Goal: Information Seeking & Learning: Learn about a topic

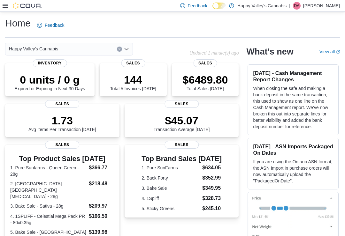
click at [4, 7] on icon at bounding box center [5, 6] width 5 height 4
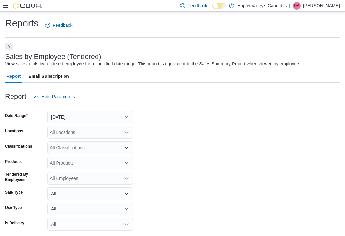
click at [10, 48] on button "Next" at bounding box center [9, 47] width 8 height 8
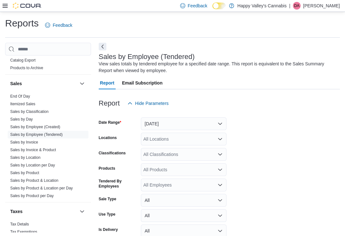
scroll to position [534, 0]
click at [19, 155] on link "Sales by Location" at bounding box center [25, 157] width 30 height 4
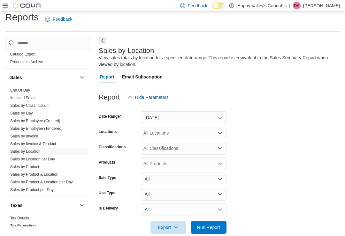
scroll to position [17, 0]
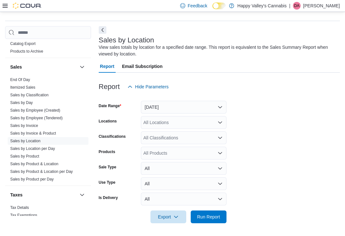
click at [170, 109] on button "Yesterday" at bounding box center [184, 107] width 86 height 13
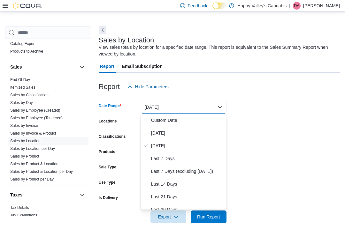
click at [161, 133] on span "Today" at bounding box center [187, 133] width 73 height 8
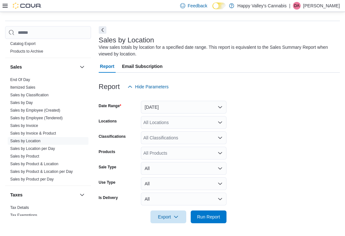
click at [208, 221] on span "Run Report" at bounding box center [208, 217] width 28 height 13
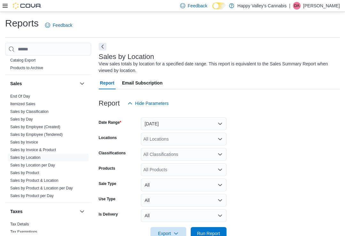
click at [101, 45] on button "Next" at bounding box center [103, 47] width 8 height 8
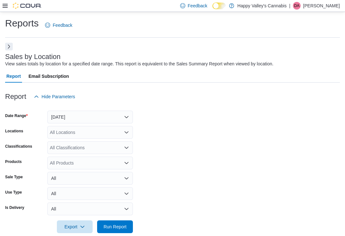
click at [10, 46] on button "Next" at bounding box center [9, 47] width 8 height 8
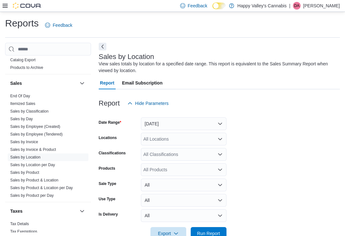
scroll to position [534, 0]
click at [20, 140] on link "Sales by Invoice" at bounding box center [24, 142] width 28 height 4
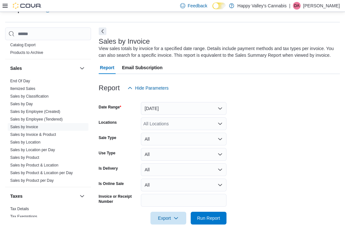
scroll to position [17, 0]
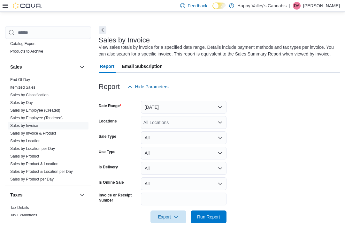
click at [101, 30] on button "Next" at bounding box center [103, 30] width 8 height 8
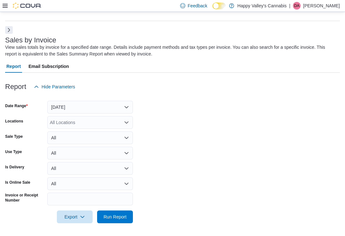
click at [130, 106] on button "Yesterday" at bounding box center [90, 107] width 86 height 13
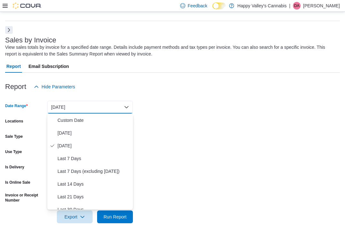
click at [69, 129] on span "Today" at bounding box center [93, 133] width 73 height 8
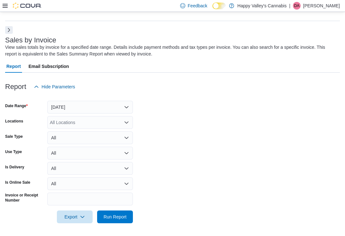
click at [59, 124] on div "All Locations" at bounding box center [90, 122] width 86 height 13
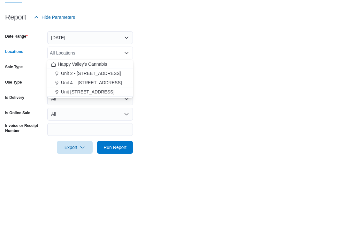
click at [77, 158] on span "Unit 4004-1530 Dakota Street" at bounding box center [87, 161] width 53 height 6
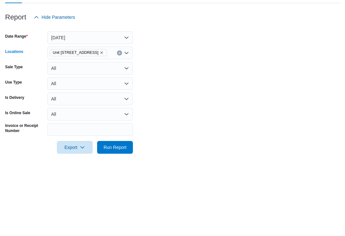
click at [175, 93] on form "Date Range Today Locations Unit 4004-1530 Dakota Street Combo box. Selected. Un…" at bounding box center [172, 158] width 334 height 130
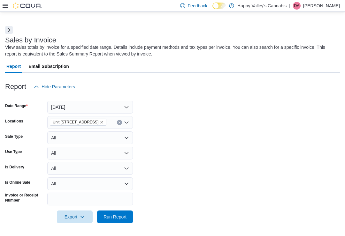
click at [110, 215] on span "Run Report" at bounding box center [114, 217] width 23 height 6
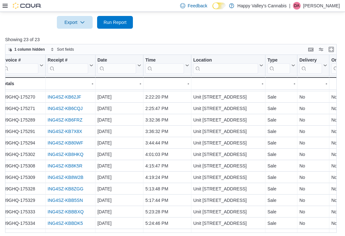
scroll to position [113, 4]
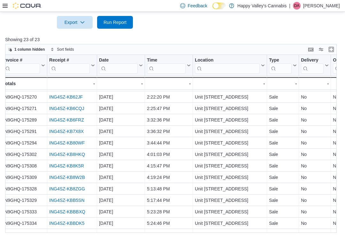
click at [66, 191] on link "ING4SZ-KB8ZGG" at bounding box center [67, 188] width 36 height 5
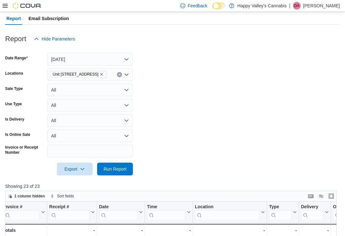
scroll to position [61, 0]
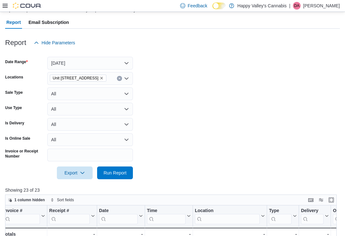
click at [98, 76] on span "Unit 4004-1530 Dakota Street" at bounding box center [76, 78] width 46 height 6
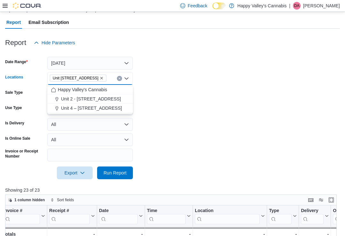
click at [82, 98] on span "Unit 2 - 1115 Gateway Rd." at bounding box center [91, 99] width 60 height 6
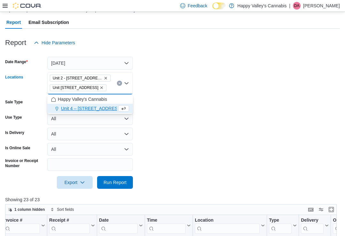
click at [103, 89] on icon "Remove Unit 4004-1530 Dakota Street from selection in this group" at bounding box center [101, 87] width 3 height 3
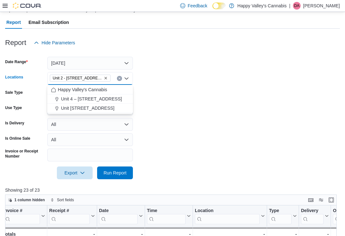
click at [170, 86] on form "Date Range Today Locations Unit 2 - 1115 Gateway Rd. Combo box. Selected. Unit …" at bounding box center [172, 114] width 334 height 130
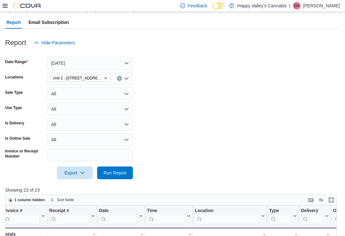
click at [116, 175] on span "Run Report" at bounding box center [114, 173] width 23 height 6
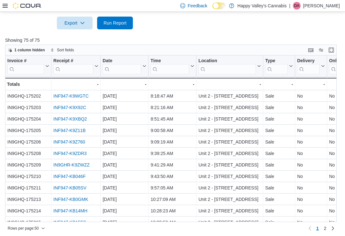
scroll to position [211, 0]
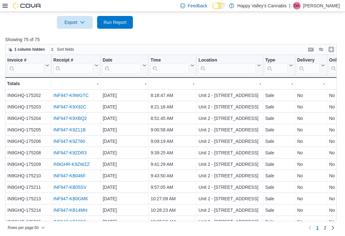
click at [324, 231] on span "2" at bounding box center [325, 228] width 3 height 6
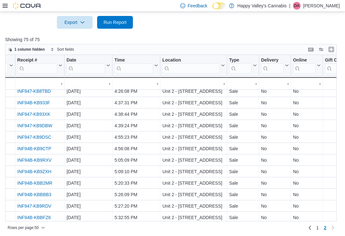
scroll to position [119, 35]
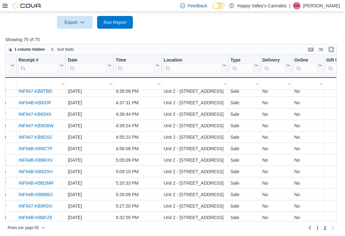
click at [32, 137] on link "INF947-KB9DSC" at bounding box center [36, 137] width 34 height 5
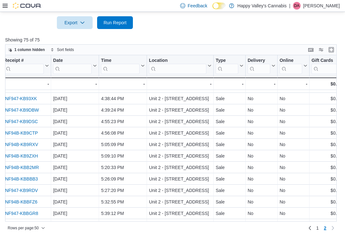
scroll to position [135, 48]
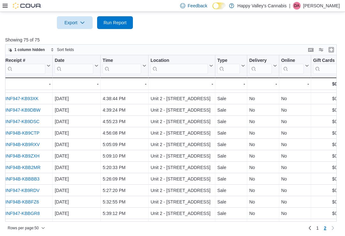
click at [21, 145] on link "INF94B-KB9RXV" at bounding box center [22, 144] width 34 height 5
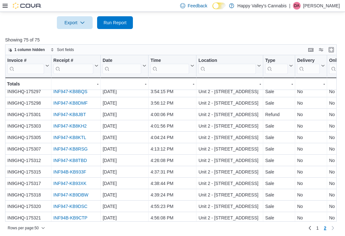
scroll to position [50, 0]
click at [67, 171] on link "INF94B-KB933F" at bounding box center [69, 171] width 33 height 5
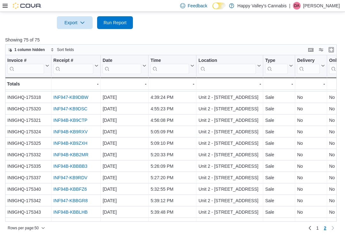
scroll to position [148, 0]
click at [70, 189] on link "INF94B-KBBFZ6" at bounding box center [70, 189] width 34 height 5
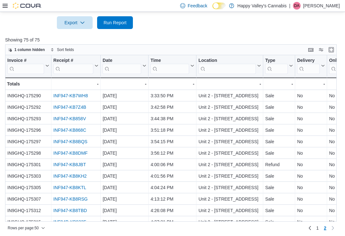
scroll to position [0, 0]
click at [69, 107] on link "INF947-KB7Z4B" at bounding box center [69, 107] width 33 height 5
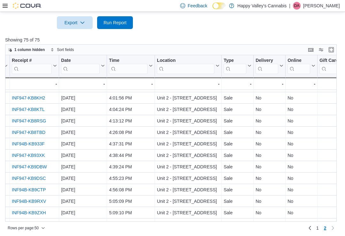
scroll to position [78, 41]
click at [30, 144] on link "INF94B-KB933F" at bounding box center [28, 143] width 33 height 5
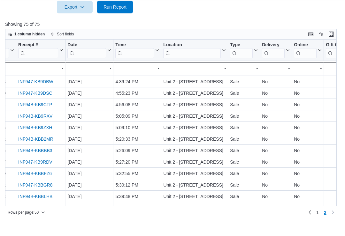
scroll to position [211, 0]
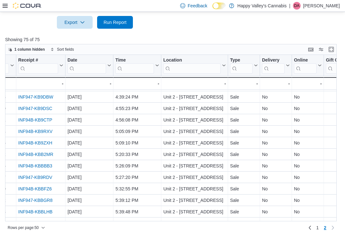
click at [315, 233] on link "1" at bounding box center [317, 228] width 8 height 10
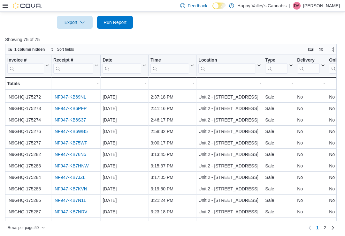
scroll to position [435, 0]
click at [69, 165] on link "INF947-KB7HNW" at bounding box center [70, 165] width 35 height 5
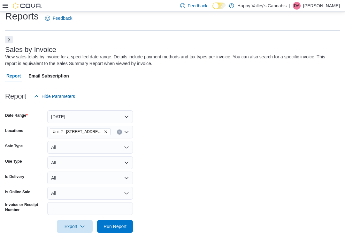
scroll to position [0, 0]
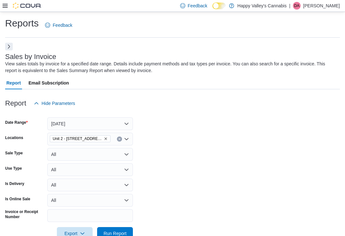
click at [5, 46] on button "Next" at bounding box center [9, 47] width 8 height 8
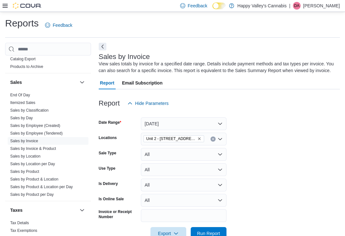
scroll to position [534, 0]
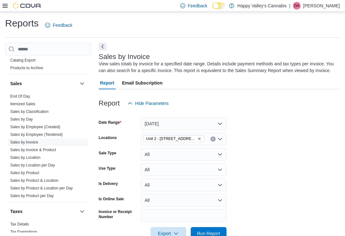
click at [16, 171] on link "Sales by Product" at bounding box center [24, 173] width 29 height 4
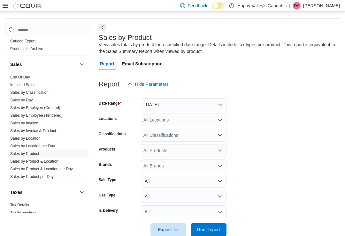
scroll to position [21, 0]
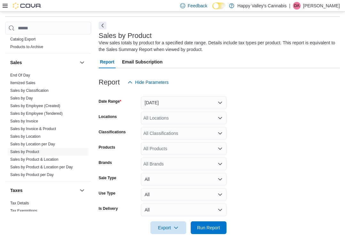
click at [102, 26] on button "Next" at bounding box center [103, 26] width 8 height 8
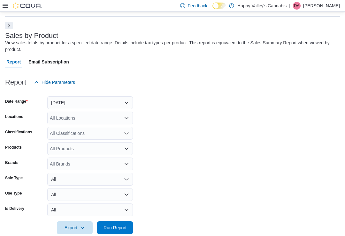
click at [61, 102] on button "Yesterday" at bounding box center [90, 102] width 86 height 13
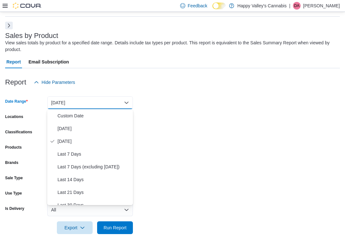
click at [58, 129] on span "Today" at bounding box center [93, 129] width 73 height 8
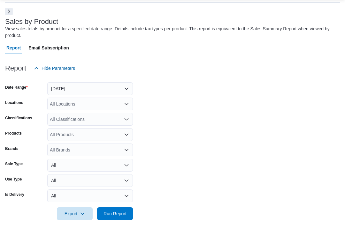
scroll to position [22, 0]
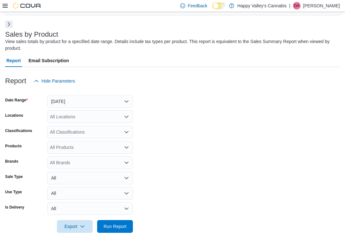
click at [62, 116] on div "All Locations" at bounding box center [90, 116] width 86 height 13
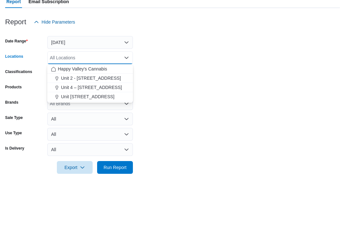
click at [78, 153] on span "Unit 4004-1530 Dakota Street" at bounding box center [87, 156] width 53 height 6
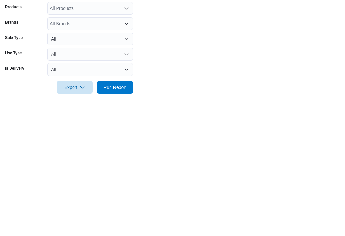
scroll to position [32, 0]
click at [109, 214] on span "Run Report" at bounding box center [114, 217] width 23 height 6
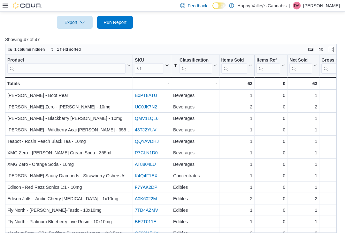
scroll to position [227, 0]
click at [214, 64] on icon at bounding box center [214, 66] width 5 height 4
click at [193, 89] on span "Sort A-Z" at bounding box center [195, 90] width 13 height 5
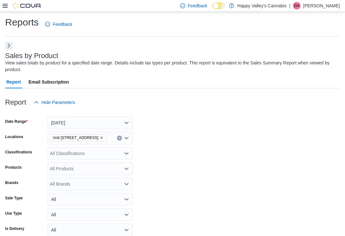
scroll to position [1, 0]
click at [103, 137] on icon "Remove Unit 4004-1530 Dakota Street from selection in this group" at bounding box center [102, 138] width 4 height 4
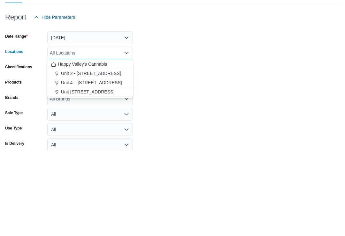
click at [83, 165] on span "Unit 4 – 597 Meadowlark Blvd." at bounding box center [91, 168] width 61 height 6
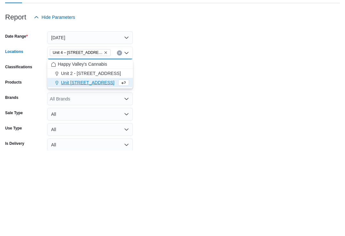
click at [154, 109] on form "Date Range Today Locations Unit 4 – 597 Meadowlark Blvd. Combo box. Selected. U…" at bounding box center [172, 182] width 334 height 146
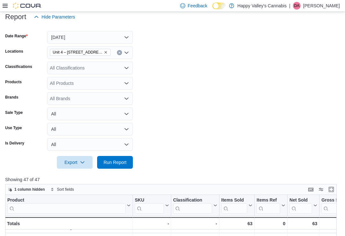
click at [114, 166] on span "Run Report" at bounding box center [114, 162] width 23 height 6
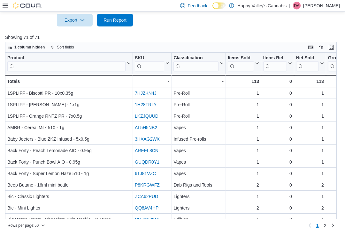
scroll to position [236, 0]
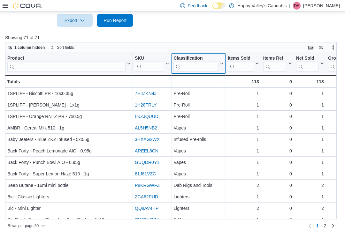
click at [221, 56] on button "Classification" at bounding box center [198, 64] width 50 height 16
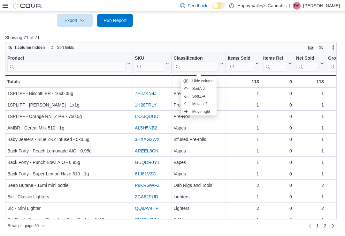
click at [195, 86] on span "Sort A-Z" at bounding box center [198, 88] width 13 height 5
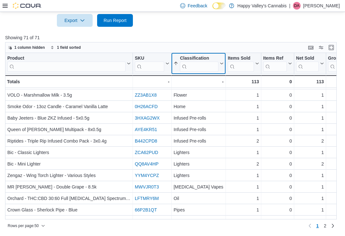
scroll to position [435, 0]
click at [329, 227] on link "Next page" at bounding box center [333, 226] width 8 height 8
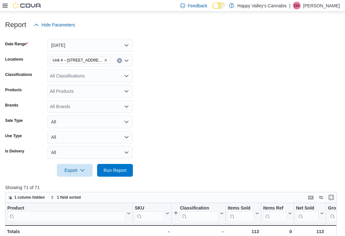
scroll to position [73, 0]
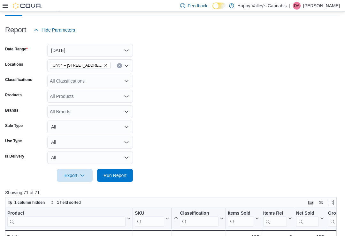
click at [104, 62] on span "Unit 4 – 597 Meadowlark Blvd." at bounding box center [80, 65] width 55 height 6
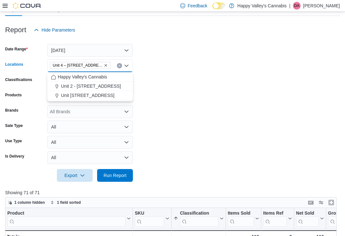
click at [87, 86] on span "Unit 2 - 1115 Gateway Rd." at bounding box center [91, 86] width 60 height 6
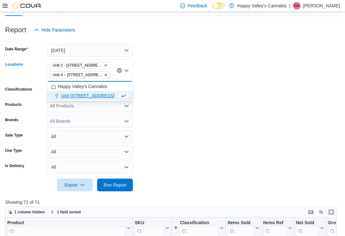
click at [104, 75] on icon "Remove Unit 4 – 597 Meadowlark Blvd. from selection in this group" at bounding box center [106, 75] width 4 height 4
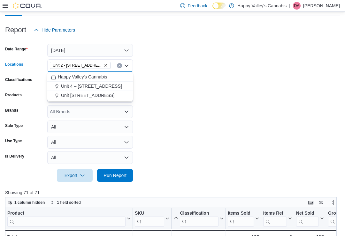
click at [157, 64] on form "Date Range Today Locations Unit 2 - 1115 Gateway Rd. Combo box. Selected. Unit …" at bounding box center [172, 109] width 334 height 146
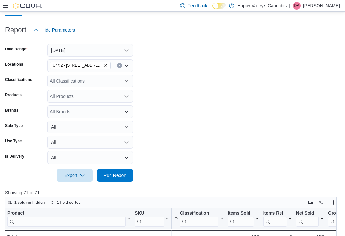
click at [116, 180] on span "Run Report" at bounding box center [115, 175] width 28 height 13
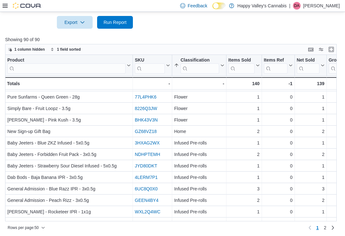
scroll to position [435, 0]
click at [329, 232] on link "Next page" at bounding box center [333, 228] width 8 height 8
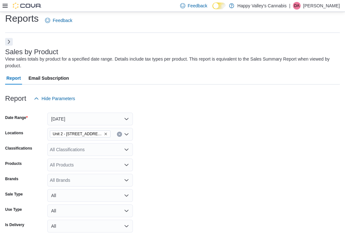
scroll to position [5, 0]
click at [6, 44] on button "Next" at bounding box center [9, 42] width 8 height 8
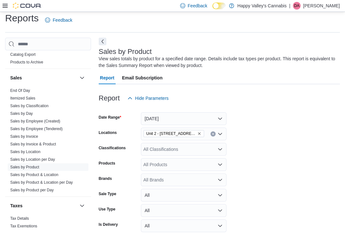
scroll to position [534, 0]
click at [24, 127] on link "Sales by Employee (Tendered)" at bounding box center [36, 129] width 52 height 4
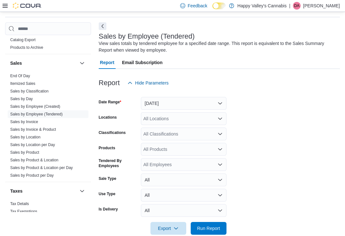
scroll to position [21, 0]
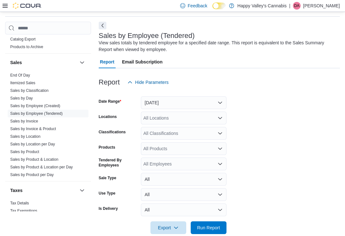
click at [102, 24] on button "Next" at bounding box center [103, 26] width 8 height 8
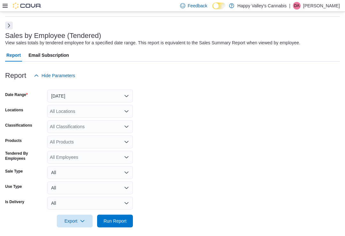
click at [64, 94] on button "Yesterday" at bounding box center [90, 96] width 86 height 13
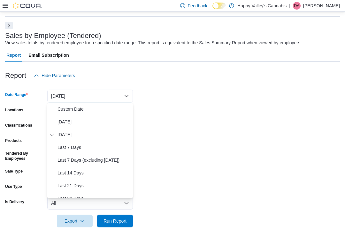
click at [64, 120] on span "Today" at bounding box center [93, 122] width 73 height 8
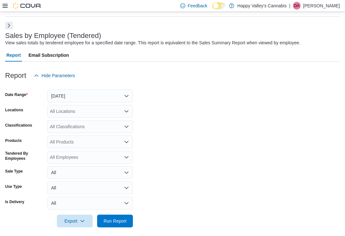
click at [118, 220] on span "Run Report" at bounding box center [114, 221] width 23 height 6
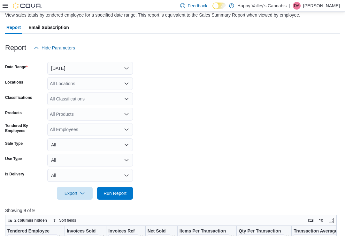
scroll to position [30, 0]
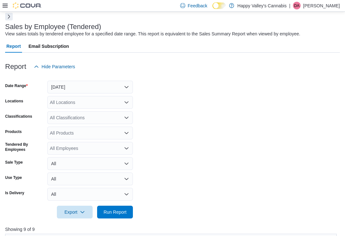
click at [9, 17] on button "Next" at bounding box center [9, 17] width 8 height 8
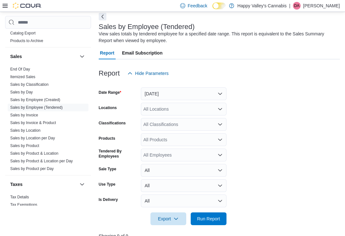
scroll to position [534, 0]
click at [17, 129] on link "Sales by Location" at bounding box center [25, 131] width 30 height 4
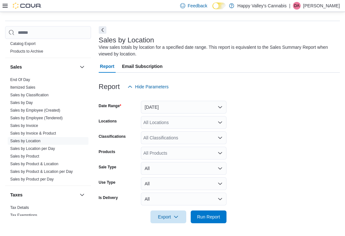
scroll to position [17, 0]
click at [102, 30] on button "Next" at bounding box center [103, 30] width 8 height 8
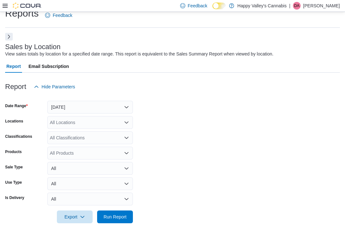
scroll to position [10, 0]
click at [63, 107] on button "Yesterday" at bounding box center [90, 107] width 86 height 13
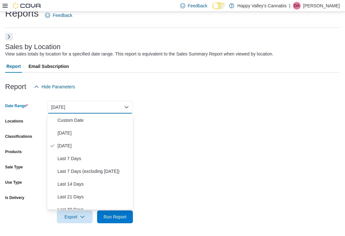
click at [60, 131] on span "Today" at bounding box center [93, 133] width 73 height 8
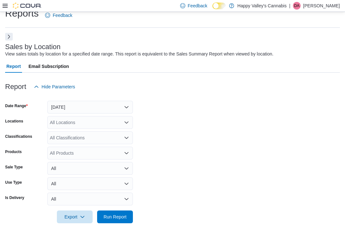
click at [120, 215] on span "Run Report" at bounding box center [114, 217] width 23 height 6
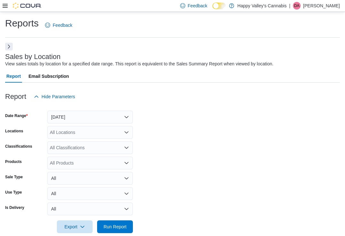
click at [97, 119] on button "Today" at bounding box center [90, 117] width 86 height 13
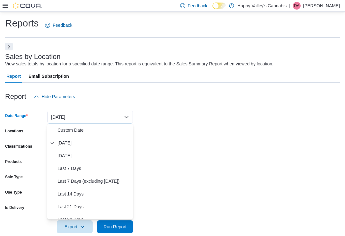
click at [70, 133] on span "Custom Date" at bounding box center [93, 130] width 73 height 8
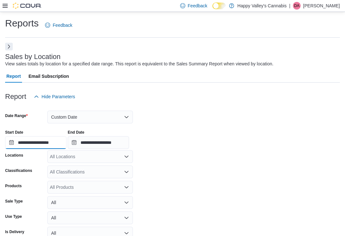
click at [25, 139] on input "**********" at bounding box center [35, 142] width 61 height 13
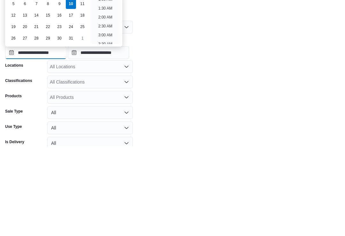
scroll to position [20, 0]
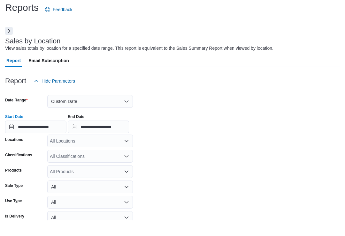
click at [156, 90] on div "Report Hide Parameters" at bounding box center [172, 96] width 334 height 13
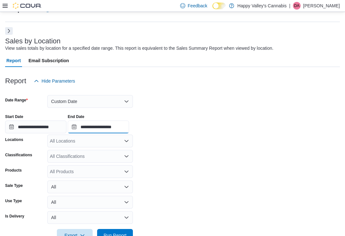
click at [101, 126] on input "**********" at bounding box center [98, 127] width 61 height 13
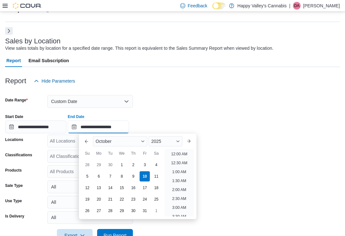
scroll to position [363, 0]
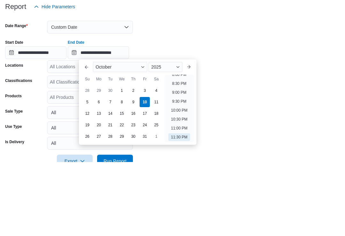
click at [144, 160] on div "3" at bounding box center [144, 165] width 10 height 10
type input "**********"
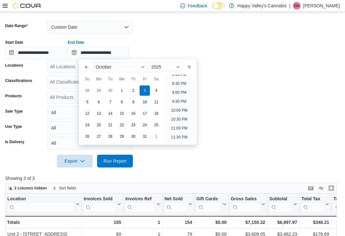
click at [110, 164] on span "Run Report" at bounding box center [114, 161] width 23 height 6
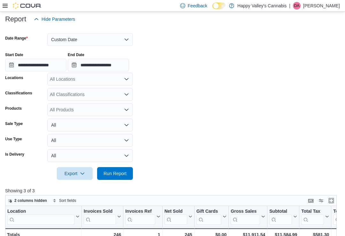
scroll to position [76, 0]
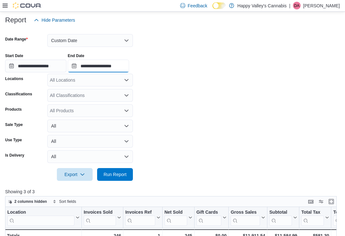
click at [113, 67] on input "**********" at bounding box center [98, 66] width 61 height 13
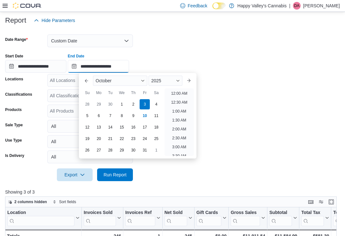
scroll to position [363, 0]
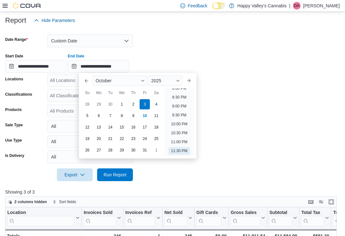
click at [87, 79] on button "Previous Month" at bounding box center [86, 81] width 10 height 10
type input "**********"
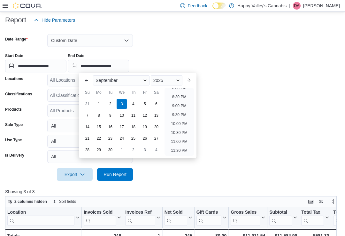
click at [146, 138] on div "26" at bounding box center [144, 138] width 10 height 10
type input "**********"
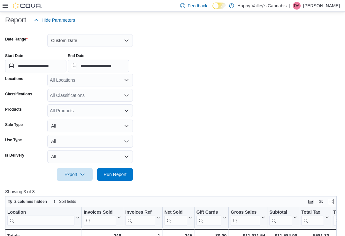
click at [147, 168] on div at bounding box center [172, 165] width 334 height 5
click at [46, 65] on input "**********" at bounding box center [35, 66] width 61 height 13
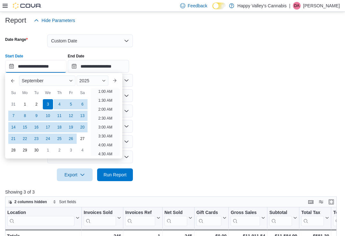
scroll to position [20, 0]
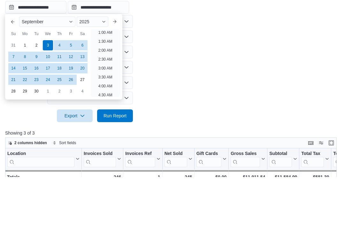
click at [70, 134] on div "26" at bounding box center [71, 139] width 10 height 10
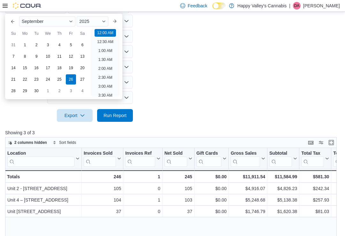
click at [109, 121] on span "Run Report" at bounding box center [115, 115] width 28 height 13
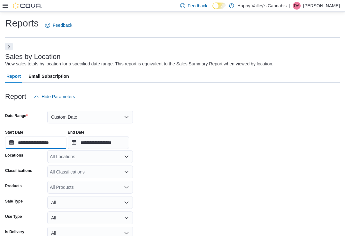
click at [36, 139] on input "**********" at bounding box center [35, 142] width 61 height 13
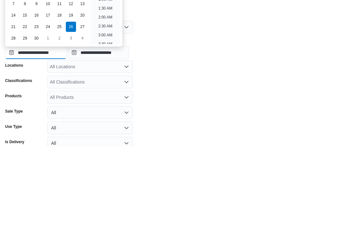
scroll to position [20, 0]
click at [71, 123] on div "3" at bounding box center [71, 128] width 10 height 10
type input "**********"
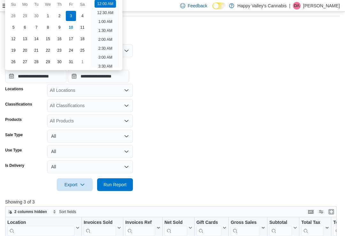
click at [145, 103] on form "**********" at bounding box center [172, 114] width 334 height 154
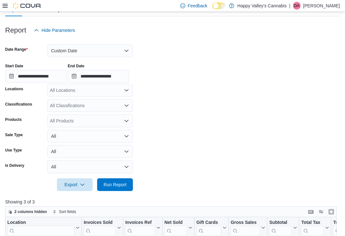
click at [112, 188] on span "Run Report" at bounding box center [115, 184] width 28 height 13
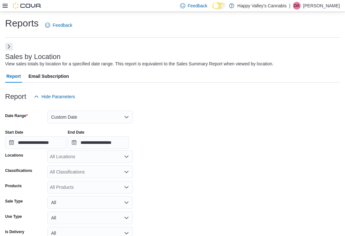
click at [70, 116] on button "Custom Date" at bounding box center [90, 117] width 86 height 13
click at [156, 154] on form "**********" at bounding box center [172, 180] width 334 height 154
click at [34, 141] on input "**********" at bounding box center [35, 142] width 61 height 13
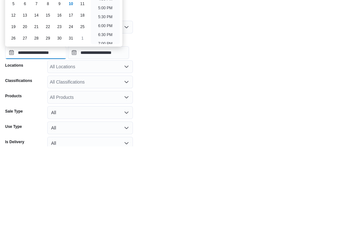
scroll to position [278, 0]
click at [105, 121] on li "6:30 PM" at bounding box center [104, 125] width 19 height 8
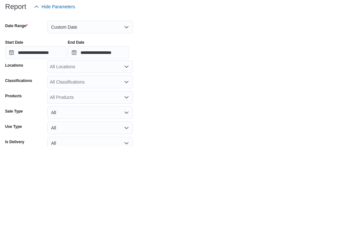
type input "**********"
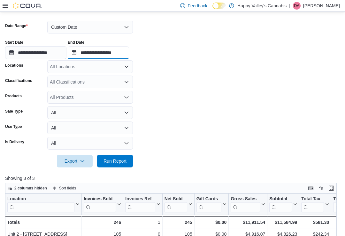
click at [129, 49] on input "**********" at bounding box center [98, 52] width 61 height 13
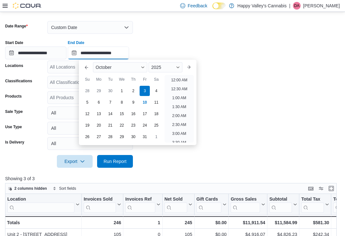
scroll to position [363, 0]
click at [184, 49] on div "**********" at bounding box center [172, 47] width 334 height 24
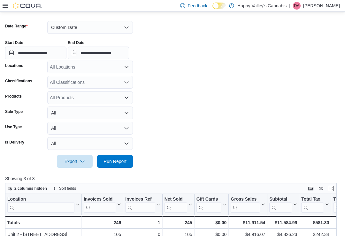
scroll to position [90, 0]
click at [112, 163] on span "Run Report" at bounding box center [114, 161] width 23 height 6
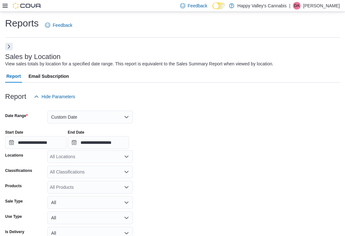
click at [64, 118] on button "Custom Date" at bounding box center [90, 117] width 86 height 13
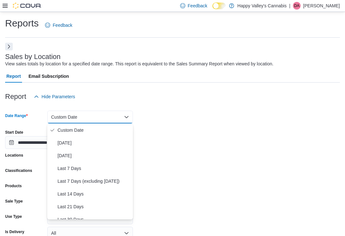
click at [60, 143] on span "Today" at bounding box center [93, 143] width 73 height 8
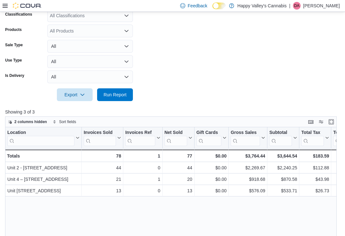
scroll to position [145, 0]
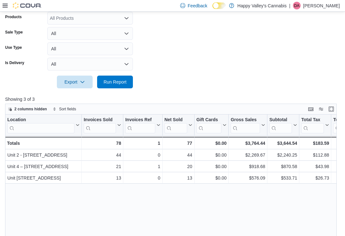
click at [110, 82] on span "Run Report" at bounding box center [114, 82] width 23 height 6
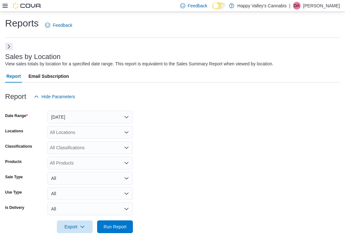
click at [6, 48] on button "Next" at bounding box center [9, 47] width 8 height 8
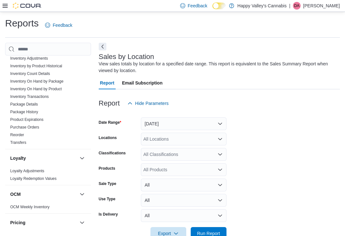
scroll to position [328, 0]
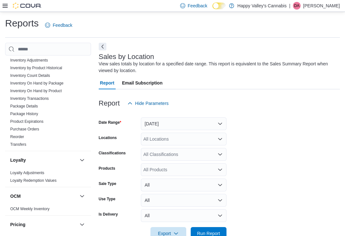
click at [30, 89] on link "Inventory On Hand by Product" at bounding box center [35, 91] width 51 height 4
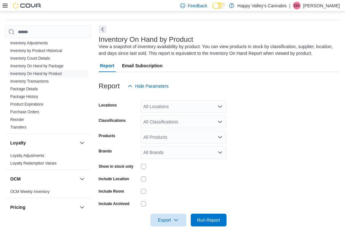
scroll to position [21, 0]
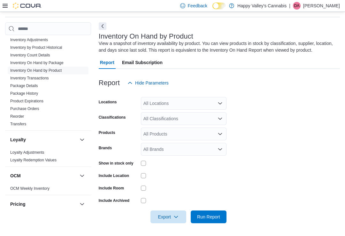
click at [161, 117] on div "All Classifications" at bounding box center [184, 118] width 86 height 13
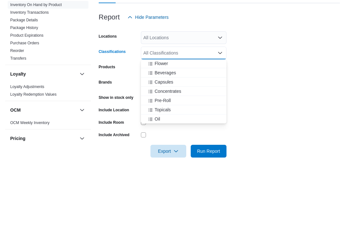
scroll to position [224, 0]
click at [160, 134] on span "Flower" at bounding box center [160, 137] width 13 height 6
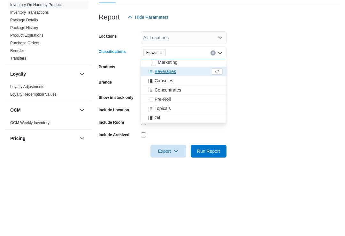
click at [251, 89] on form "Locations All Locations Classifications Flower Combo box. Selected. Flower. Pre…" at bounding box center [219, 156] width 241 height 134
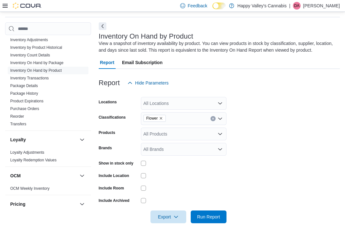
click at [155, 103] on div "All Locations" at bounding box center [184, 103] width 86 height 13
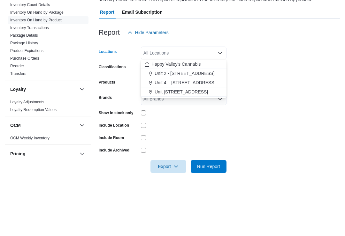
click at [170, 130] on span "Unit 4 – 597 Meadowlark Blvd." at bounding box center [184, 133] width 61 height 6
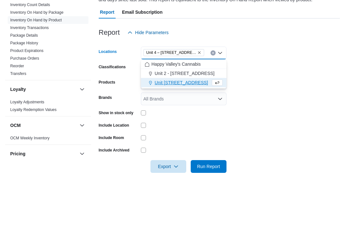
click at [239, 89] on form "Locations Unit 4 – 597 Meadowlark Blvd. Combo box. Selected. Unit 4 – 597 Meado…" at bounding box center [219, 156] width 241 height 134
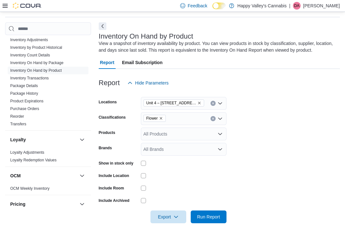
click at [206, 214] on span "Run Report" at bounding box center [208, 217] width 23 height 6
click at [100, 26] on button "Next" at bounding box center [103, 26] width 8 height 8
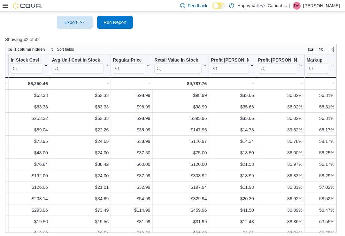
scroll to position [0, 482]
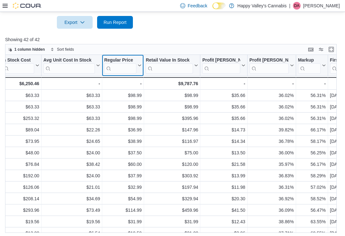
click at [138, 64] on button "Regular Price" at bounding box center [122, 65] width 37 height 16
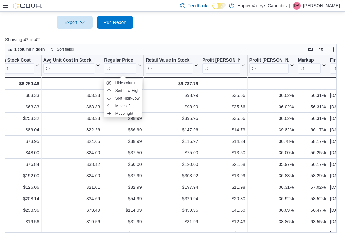
click at [121, 99] on span "Sort High-Low" at bounding box center [127, 98] width 24 height 5
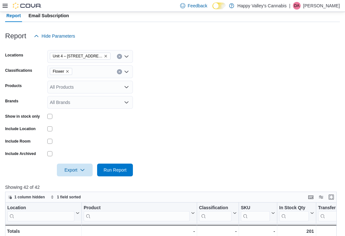
scroll to position [67, 0]
click at [102, 56] on span "Unit 4 – 597 Meadowlark Blvd." at bounding box center [80, 56] width 55 height 6
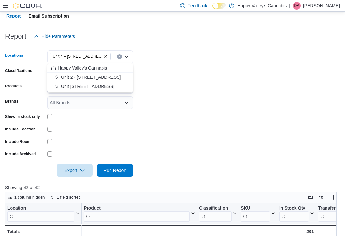
click at [87, 76] on span "Unit 2 - 1115 Gateway Rd." at bounding box center [91, 77] width 60 height 6
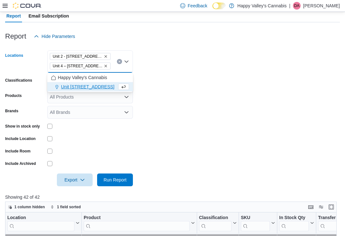
click at [104, 66] on icon "Remove Unit 4 – 597 Meadowlark Blvd. from selection in this group" at bounding box center [106, 66] width 4 height 4
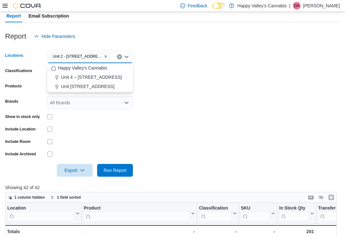
click at [149, 69] on form "Locations Unit 2 - 1115 Gateway Rd. Combo box. Selected. Unit 2 - 1115 Gateway …" at bounding box center [172, 110] width 334 height 134
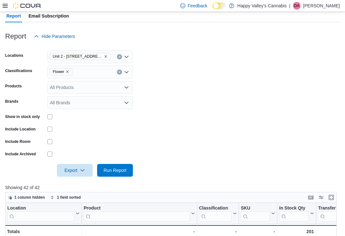
click at [110, 169] on span "Run Report" at bounding box center [114, 170] width 23 height 6
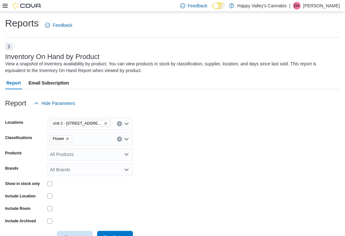
click at [67, 139] on icon "Remove Flower from selection in this group" at bounding box center [67, 139] width 4 height 4
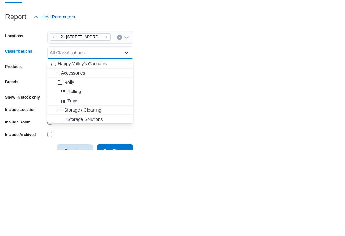
click at [36, 117] on div "Locations" at bounding box center [25, 123] width 40 height 13
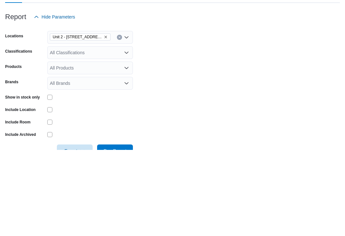
scroll to position [86, 0]
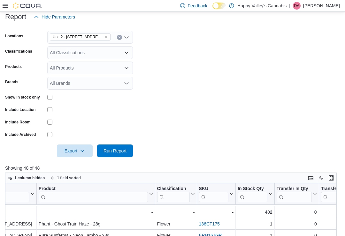
click at [104, 152] on span "Run Report" at bounding box center [114, 151] width 23 height 6
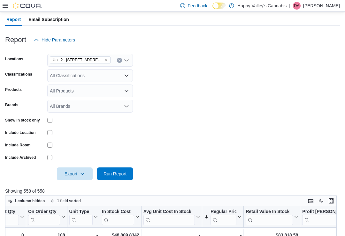
scroll to position [58, 0]
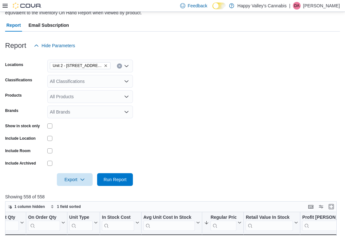
click at [99, 63] on span "Unit 2 - 1115 Gateway Rd." at bounding box center [78, 66] width 50 height 6
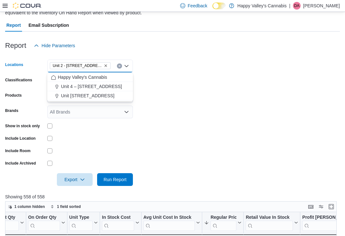
click at [94, 85] on span "Unit 4 – 597 Meadowlark Blvd." at bounding box center [91, 86] width 61 height 6
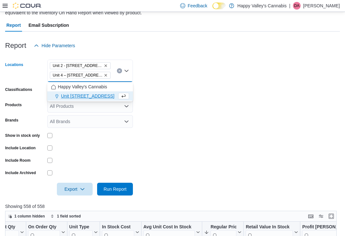
click at [104, 64] on icon "Remove Unit 2 - 1115 Gateway Rd. from selection in this group" at bounding box center [106, 66] width 4 height 4
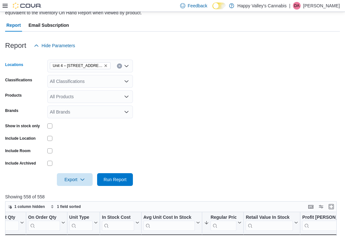
click at [138, 83] on form "Locations Unit 4 – 597 Meadowlark Blvd. Combo box. Selected. Unit 4 – 597 Meado…" at bounding box center [172, 119] width 334 height 134
click at [112, 186] on span "Run Report" at bounding box center [115, 179] width 28 height 13
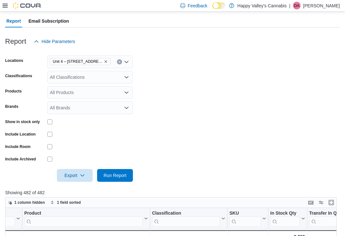
click at [101, 59] on span "Unit 4 – 597 Meadowlark Blvd." at bounding box center [78, 62] width 50 height 6
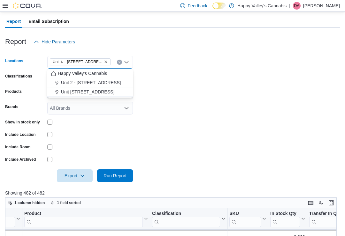
click at [93, 92] on span "Unit 4004-1530 Dakota Street" at bounding box center [87, 92] width 53 height 6
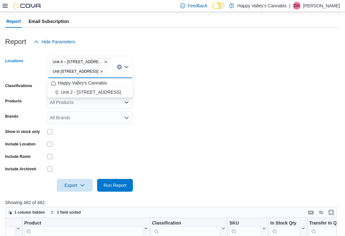
click at [104, 60] on button "Remove Unit 4 – 597 Meadowlark Blvd. from selection in this group" at bounding box center [106, 62] width 4 height 4
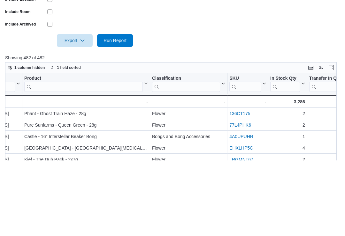
click at [111, 113] on span "Run Report" at bounding box center [114, 116] width 23 height 6
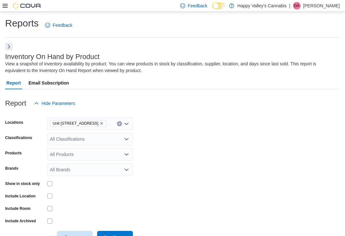
click at [7, 49] on button "Next" at bounding box center [9, 47] width 8 height 8
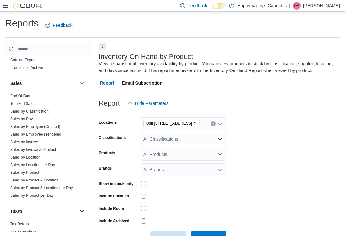
scroll to position [534, 0]
click at [19, 155] on link "Sales by Location" at bounding box center [25, 157] width 30 height 4
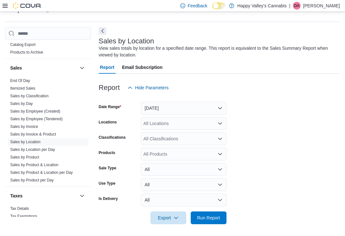
scroll to position [17, 0]
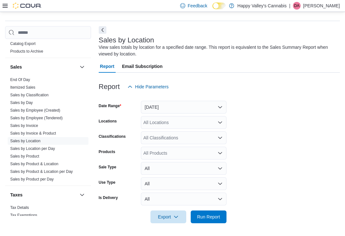
click at [101, 29] on button "Next" at bounding box center [103, 30] width 8 height 8
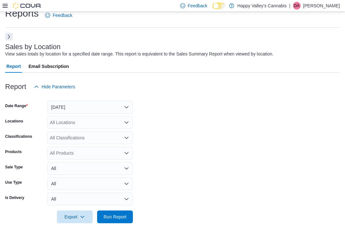
click at [60, 102] on button "Yesterday" at bounding box center [90, 107] width 86 height 13
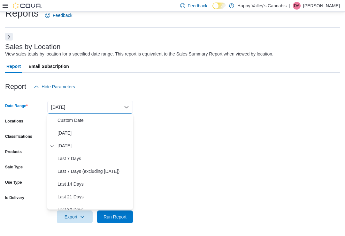
click at [60, 131] on span "Today" at bounding box center [93, 133] width 73 height 8
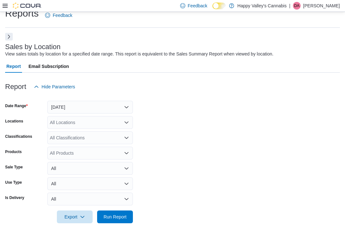
click at [116, 215] on span "Run Report" at bounding box center [114, 217] width 23 height 6
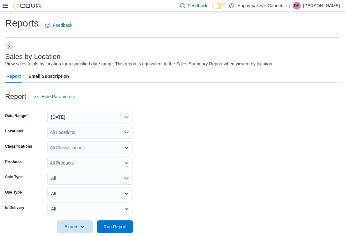
click at [137, 177] on form "Date Range Today Locations All Locations Classifications All Classifications Pr…" at bounding box center [172, 168] width 334 height 130
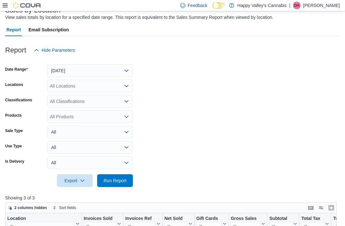
scroll to position [47, 0]
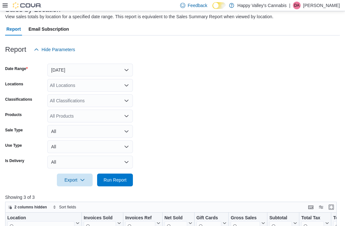
click at [109, 179] on span "Run Report" at bounding box center [114, 179] width 23 height 6
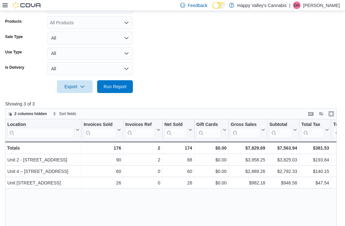
scroll to position [140, 0]
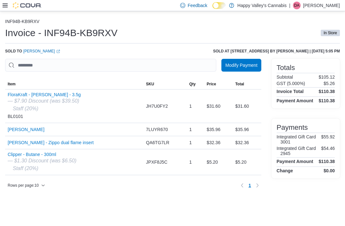
click at [17, 132] on button "[PERSON_NAME]" at bounding box center [26, 129] width 37 height 5
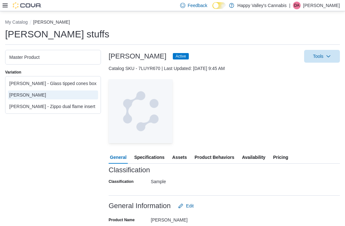
click at [283, 159] on span "Pricing" at bounding box center [280, 157] width 15 height 13
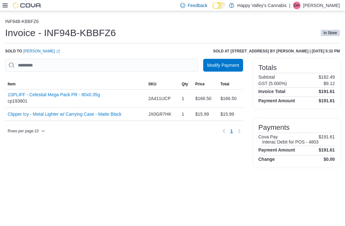
click at [27, 52] on link "[PERSON_NAME] (opens in a new tab or window)" at bounding box center [41, 51] width 37 height 5
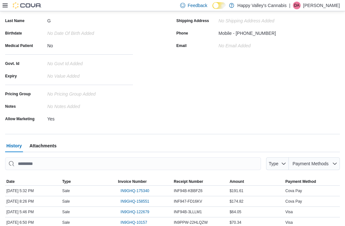
scroll to position [89, 0]
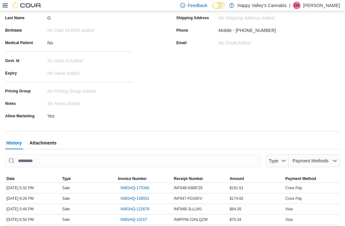
click at [133, 198] on span "IN9GHQ-158551" at bounding box center [134, 198] width 29 height 5
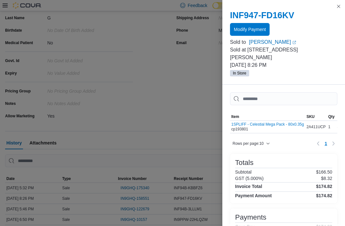
click at [335, 6] on button "Close this dialog" at bounding box center [338, 7] width 8 height 8
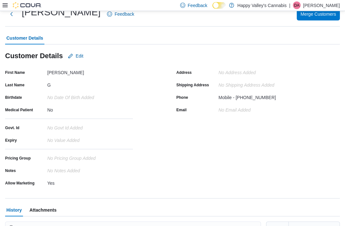
scroll to position [0, 0]
